Goal: Find specific page/section: Find specific page/section

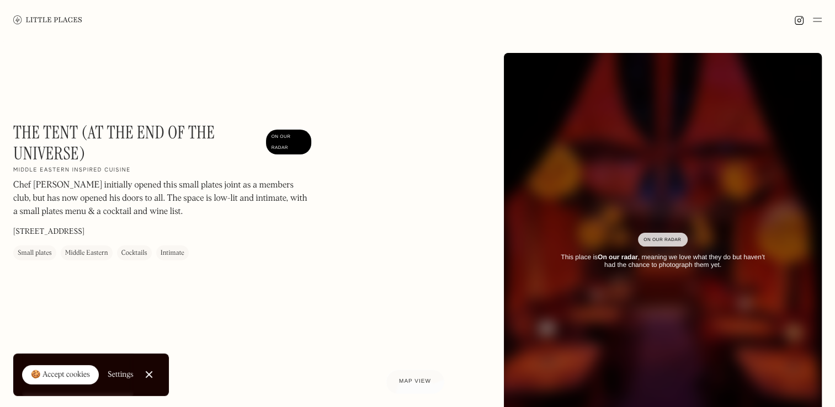
click at [586, 183] on img at bounding box center [662, 251] width 381 height 477
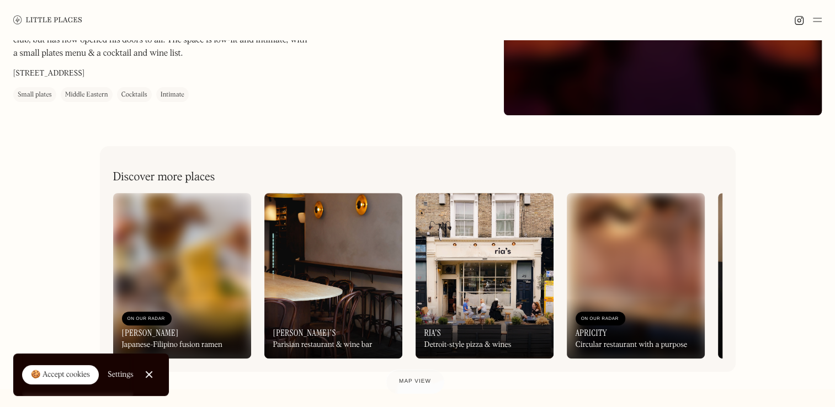
scroll to position [340, 0]
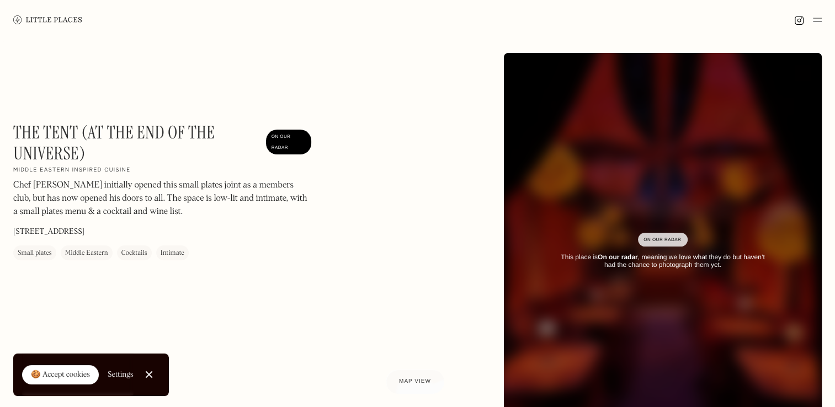
click at [26, 23] on img at bounding box center [47, 19] width 69 height 8
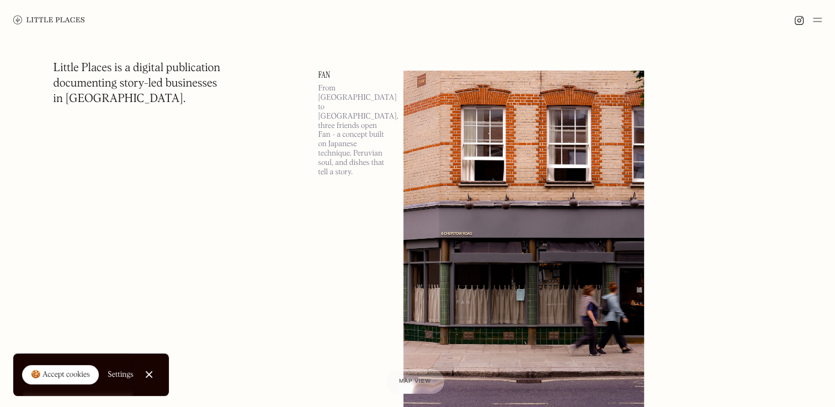
scroll to position [426, 0]
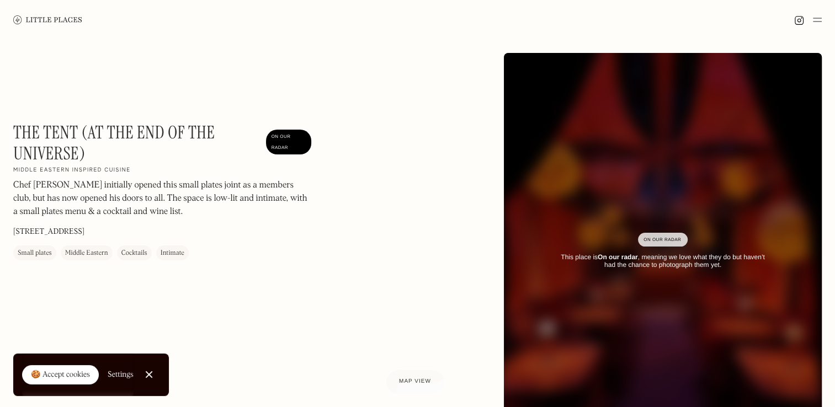
click at [637, 263] on div "This place is On our radar , meaning we love what they do but haven’t had the c…" at bounding box center [662, 261] width 216 height 16
click at [695, 258] on div "This place is On our radar , meaning we love what they do but haven’t had the c…" at bounding box center [662, 261] width 216 height 16
